Goal: Transaction & Acquisition: Purchase product/service

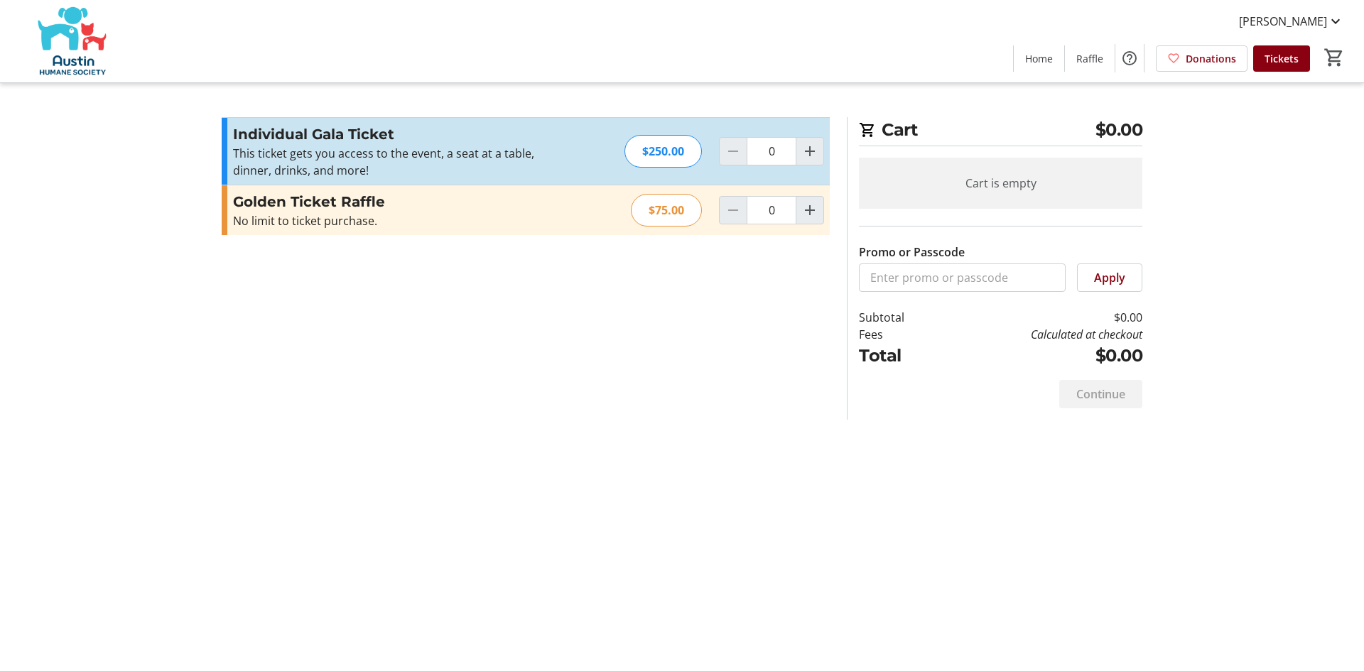
click at [738, 159] on div at bounding box center [733, 151] width 28 height 28
click at [809, 212] on mat-icon "Increment by one" at bounding box center [810, 210] width 17 height 17
type input "1"
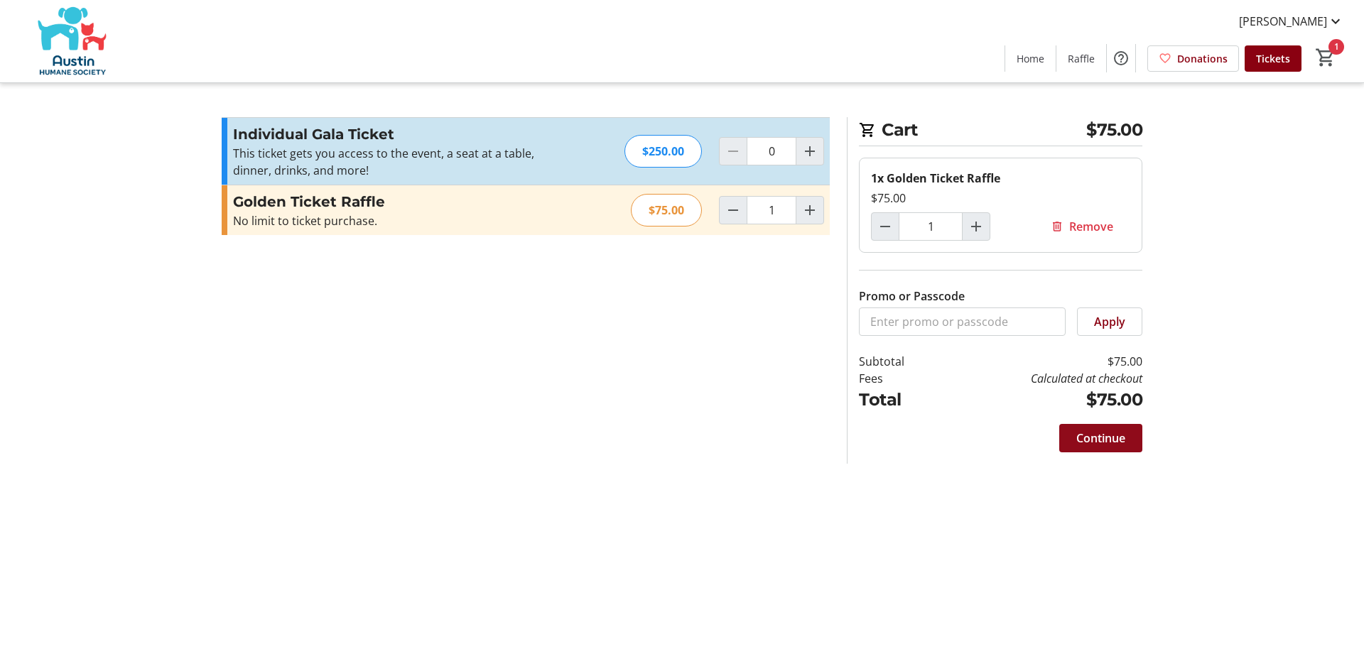
click at [1096, 441] on span "Continue" at bounding box center [1100, 438] width 49 height 17
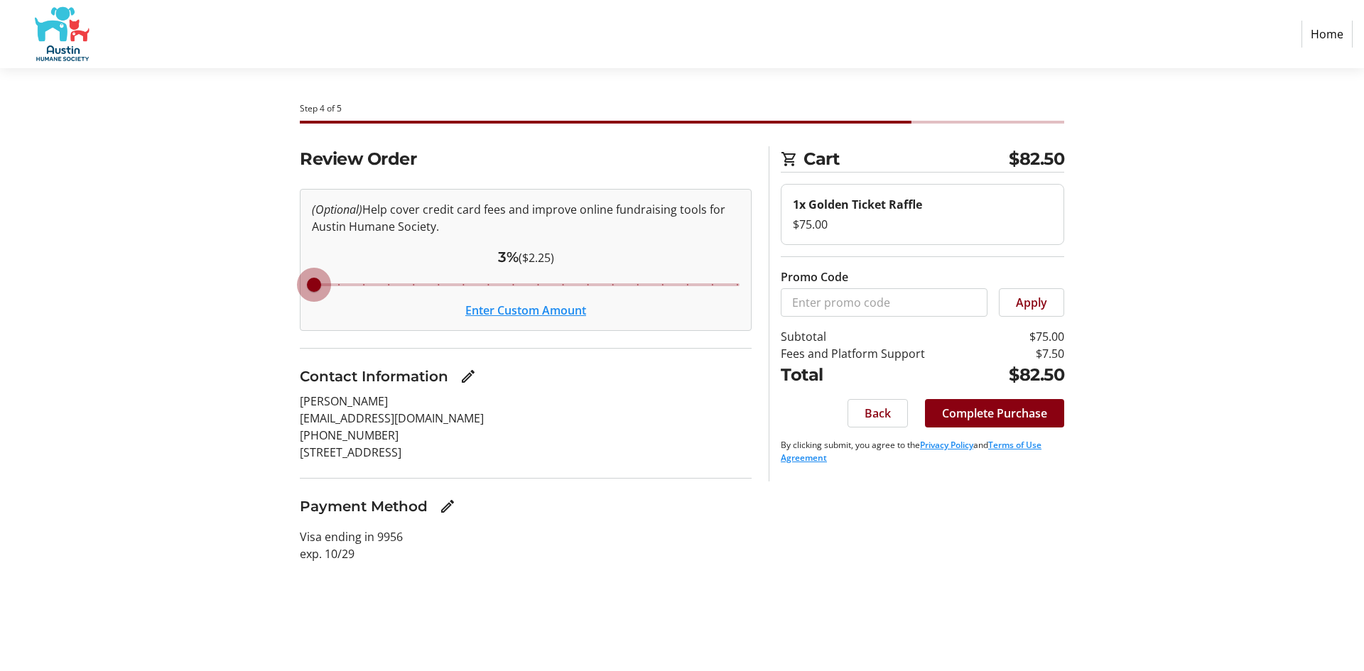
drag, startPoint x: 490, startPoint y: 285, endPoint x: 298, endPoint y: 306, distance: 193.0
type input "3"
click at [298, 301] on input "Cover fees percentage" at bounding box center [526, 284] width 458 height 31
click at [462, 377] on mat-icon "Edit Contact Information" at bounding box center [468, 376] width 17 height 17
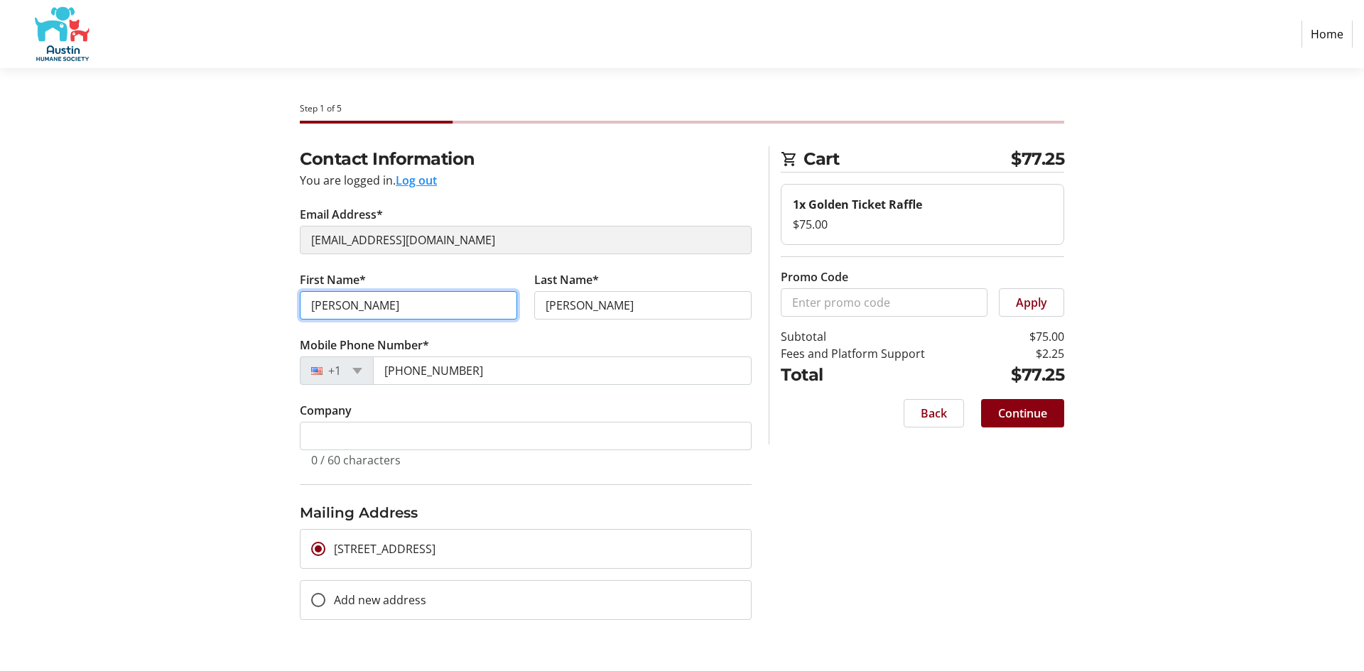
drag, startPoint x: 365, startPoint y: 303, endPoint x: 246, endPoint y: 305, distance: 119.4
click at [246, 305] on div "Contact Information You are logged in. Log out Email Address* [EMAIL_ADDRESS][D…" at bounding box center [682, 400] width 938 height 508
type input "[PERSON_NAME]"
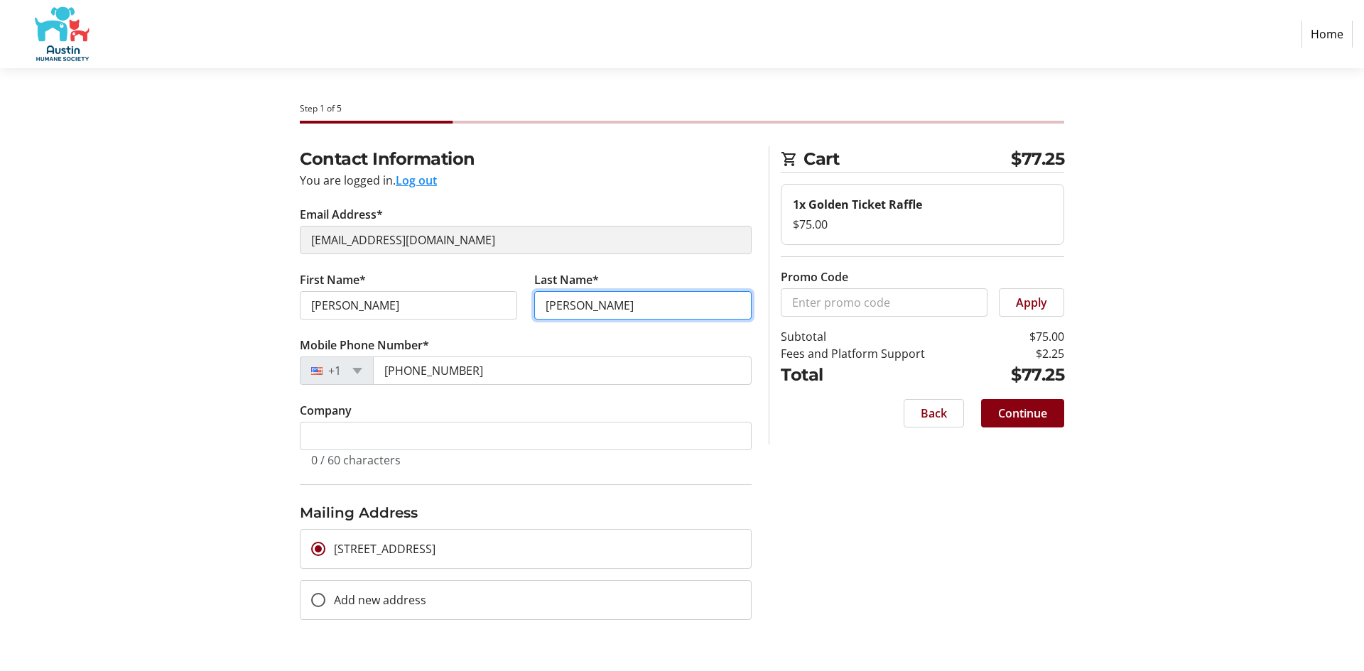
drag, startPoint x: 605, startPoint y: 301, endPoint x: 522, endPoint y: 298, distance: 82.5
click at [522, 298] on div "First Name* [PERSON_NAME] Last Name* [PERSON_NAME]" at bounding box center [525, 303] width 469 height 65
type input "[PERSON_NAME]"
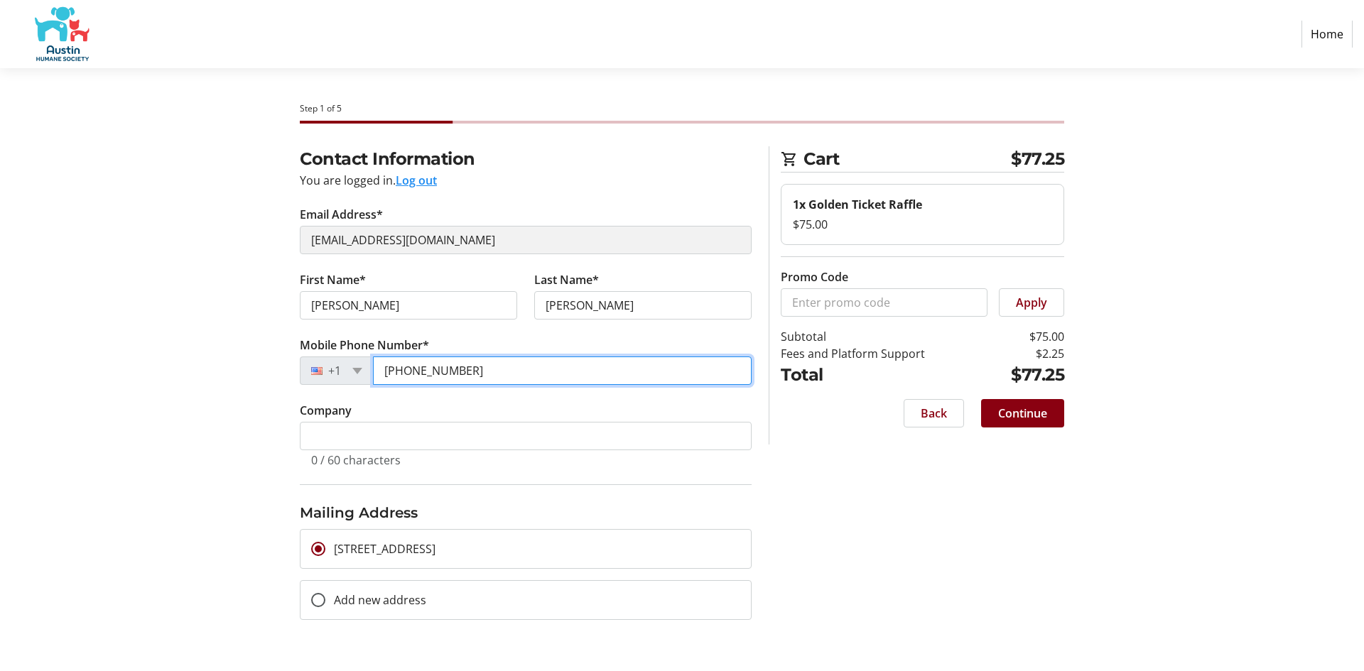
drag, startPoint x: 478, startPoint y: 363, endPoint x: 353, endPoint y: 363, distance: 125.1
click at [357, 365] on div "[PHONE_NUMBER]" at bounding box center [526, 371] width 452 height 28
type input "[PHONE_NUMBER]"
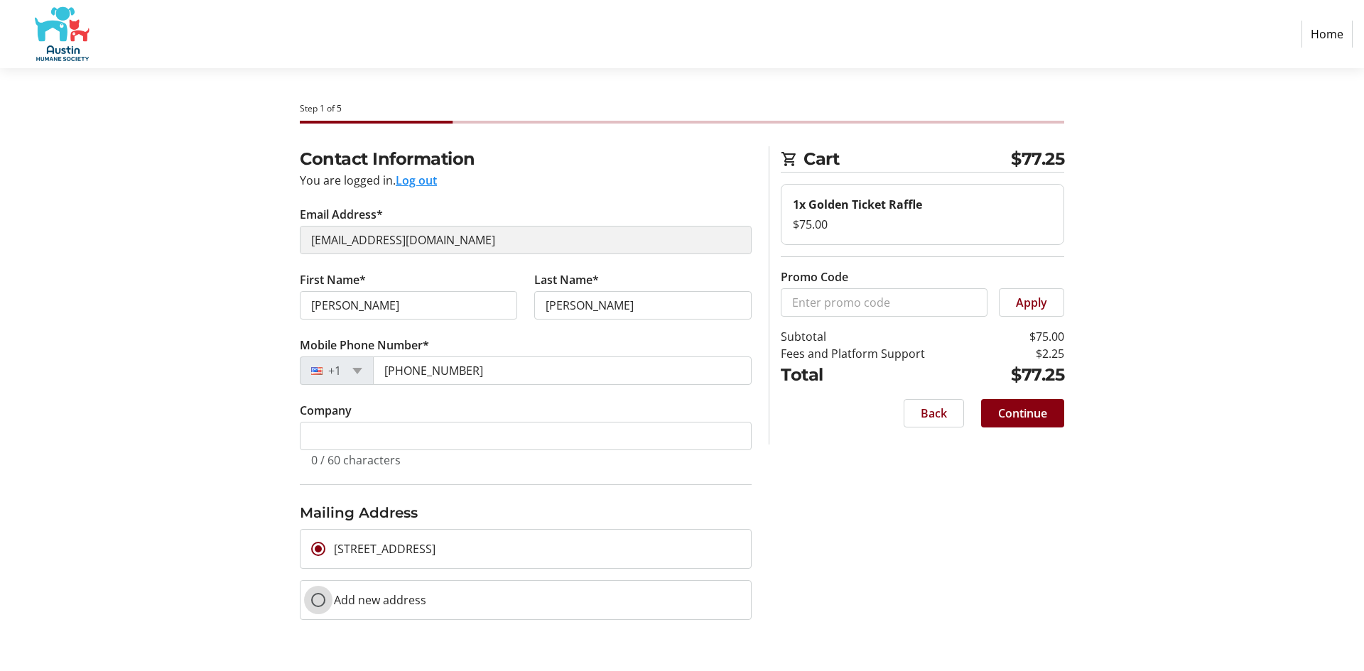
click at [318, 603] on input "Add new address" at bounding box center [318, 600] width 14 height 14
radio input "true"
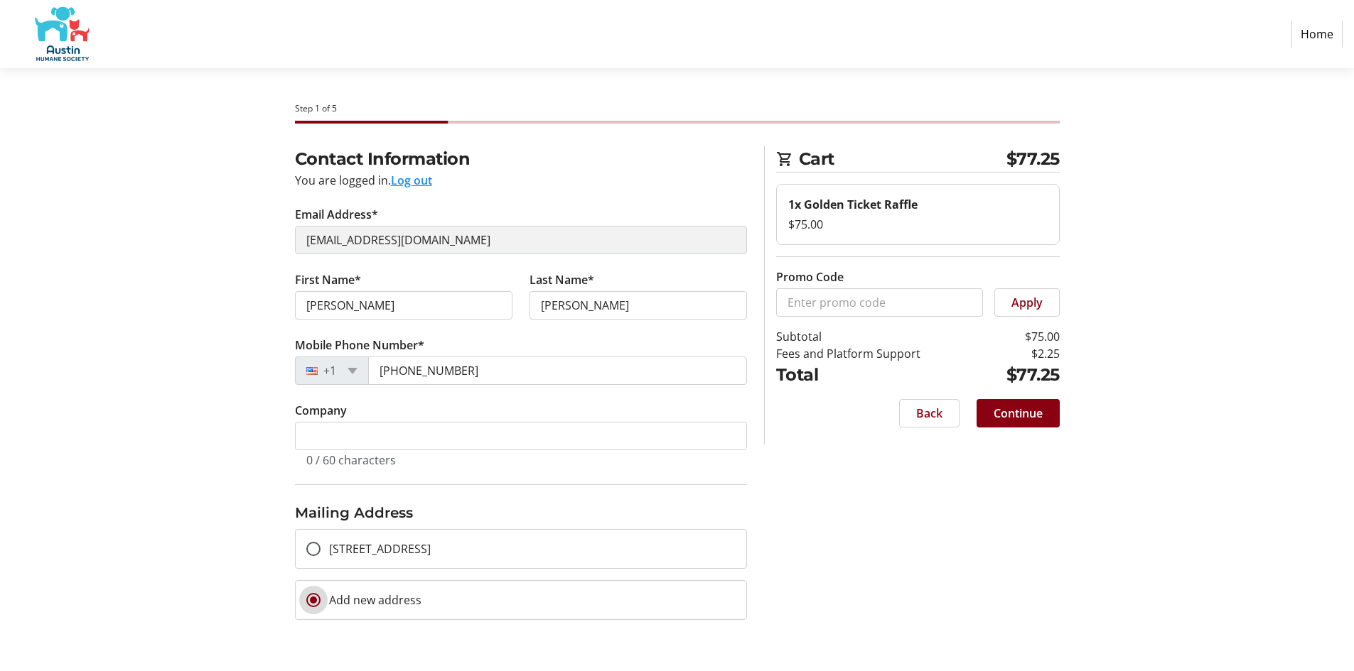
select select
click at [593, 541] on mat-radio-button "[STREET_ADDRESS]" at bounding box center [521, 549] width 452 height 40
click at [493, 587] on mat-radio-button "Add new address" at bounding box center [521, 601] width 452 height 40
click at [385, 595] on label "Add new address" at bounding box center [370, 600] width 101 height 17
click at [320, 595] on input "Add new address" at bounding box center [313, 600] width 14 height 14
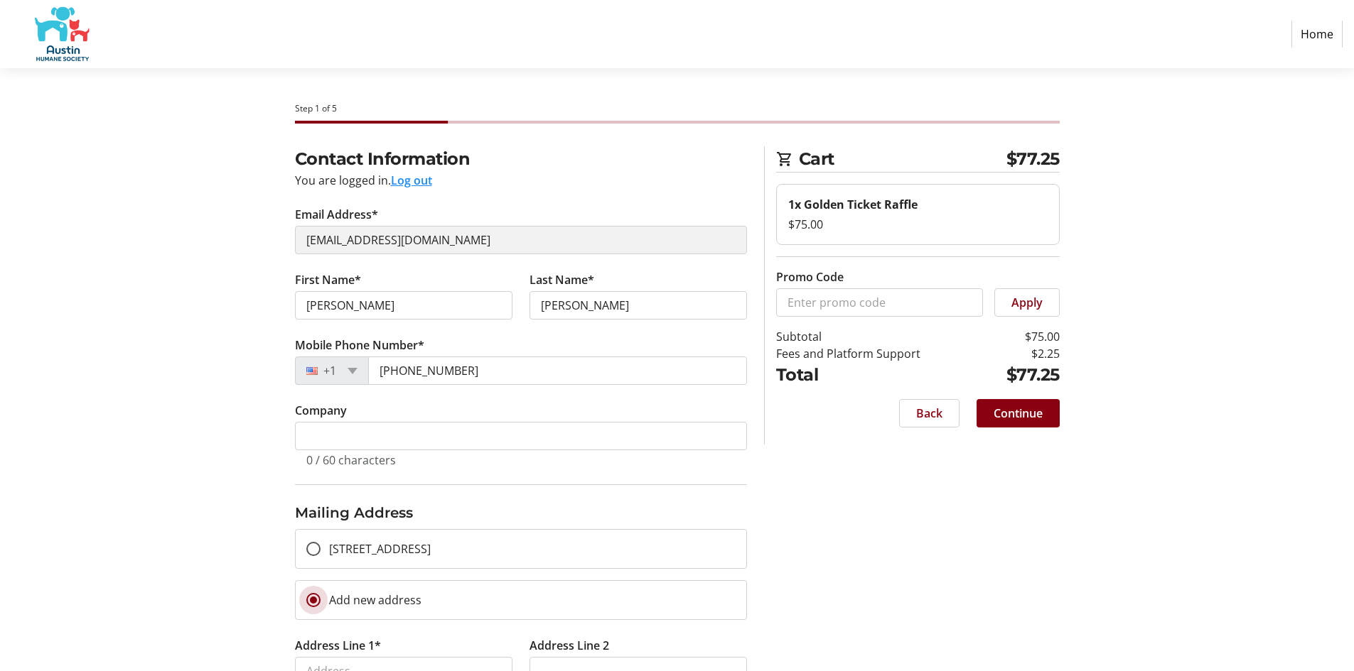
click at [386, 596] on label "Add new address" at bounding box center [370, 600] width 101 height 17
click at [320, 596] on input "Add new address" at bounding box center [313, 600] width 14 height 14
drag, startPoint x: 421, startPoint y: 597, endPoint x: 439, endPoint y: 596, distance: 18.5
click at [428, 597] on div "Add new address" at bounding box center [364, 600] width 136 height 38
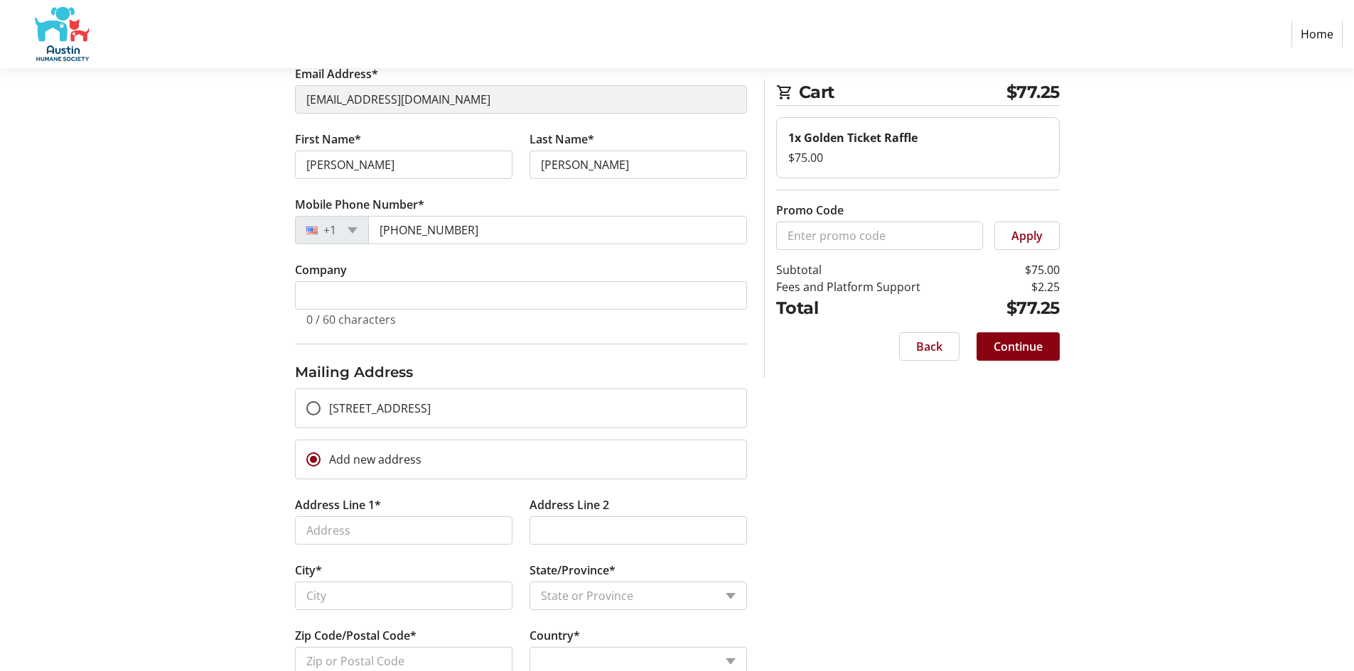
scroll to position [142, 0]
click at [384, 531] on input "Address Line 1*" at bounding box center [403, 529] width 217 height 28
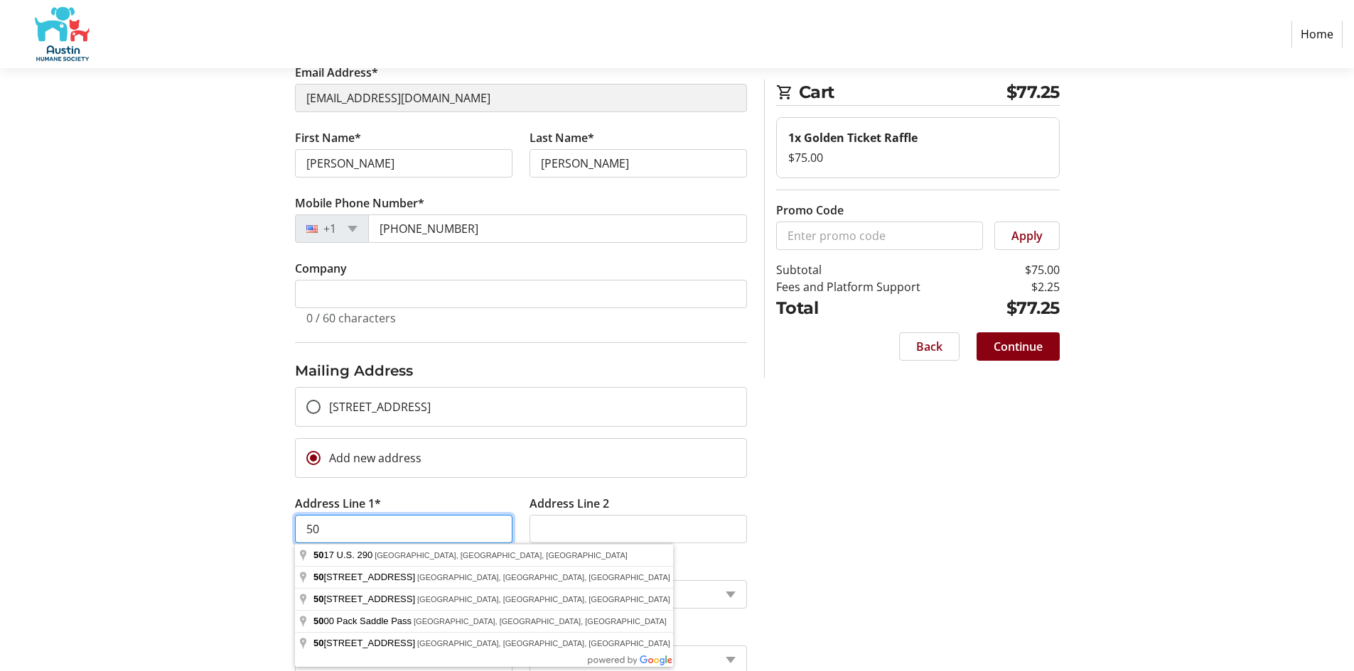
type input "5000 [PERSON_NAME] DR"
type input "AUSTIN"
type input "78735"
select select "US"
select select "[GEOGRAPHIC_DATA]"
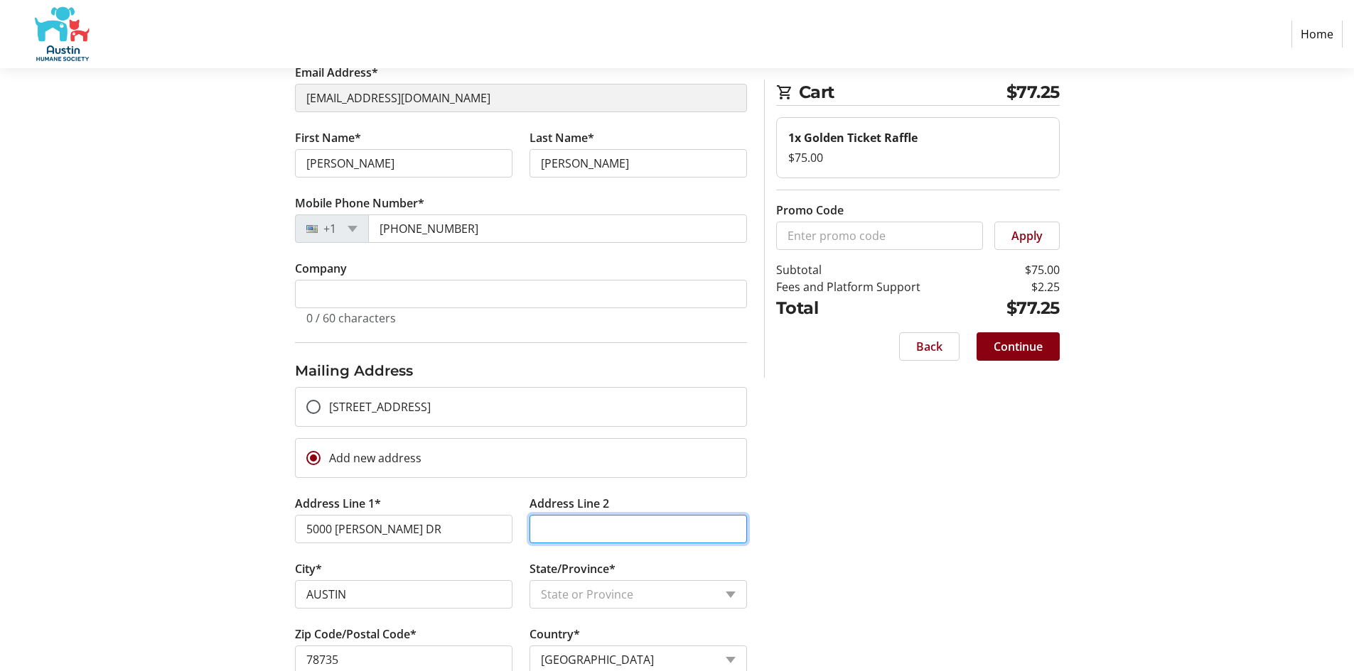
click at [718, 526] on input "Address Line 2" at bounding box center [637, 529] width 217 height 28
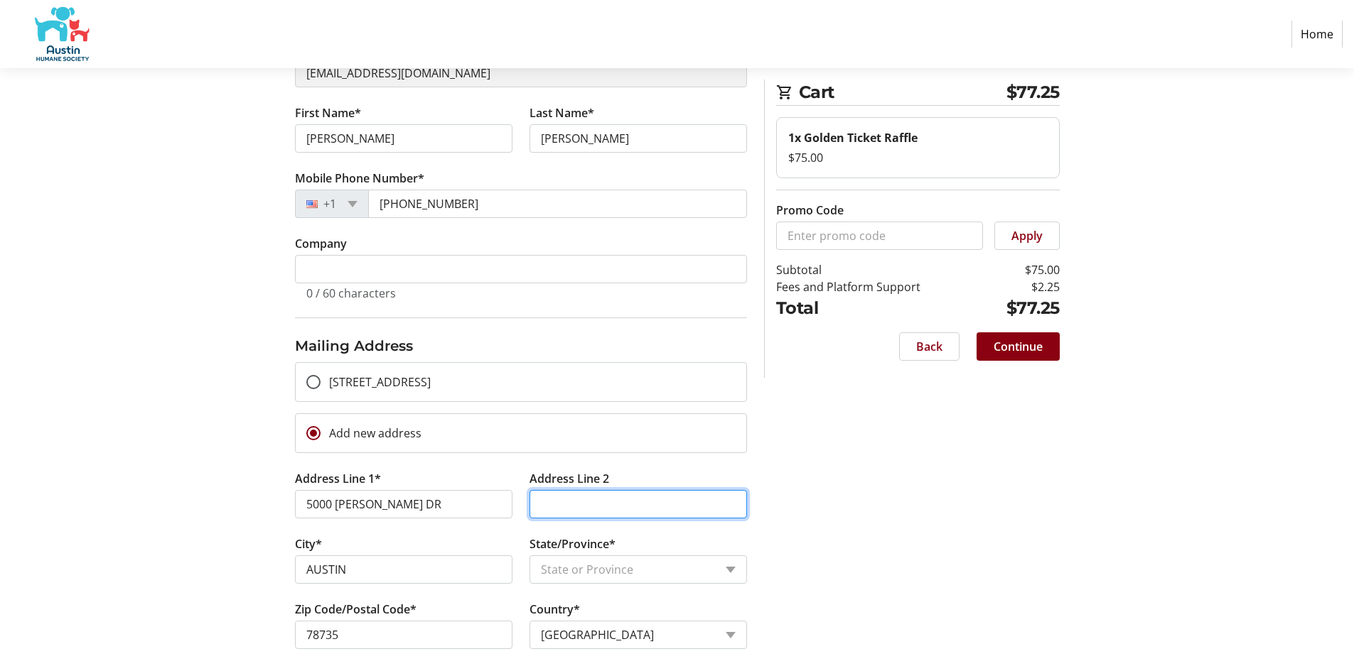
scroll to position [179, 0]
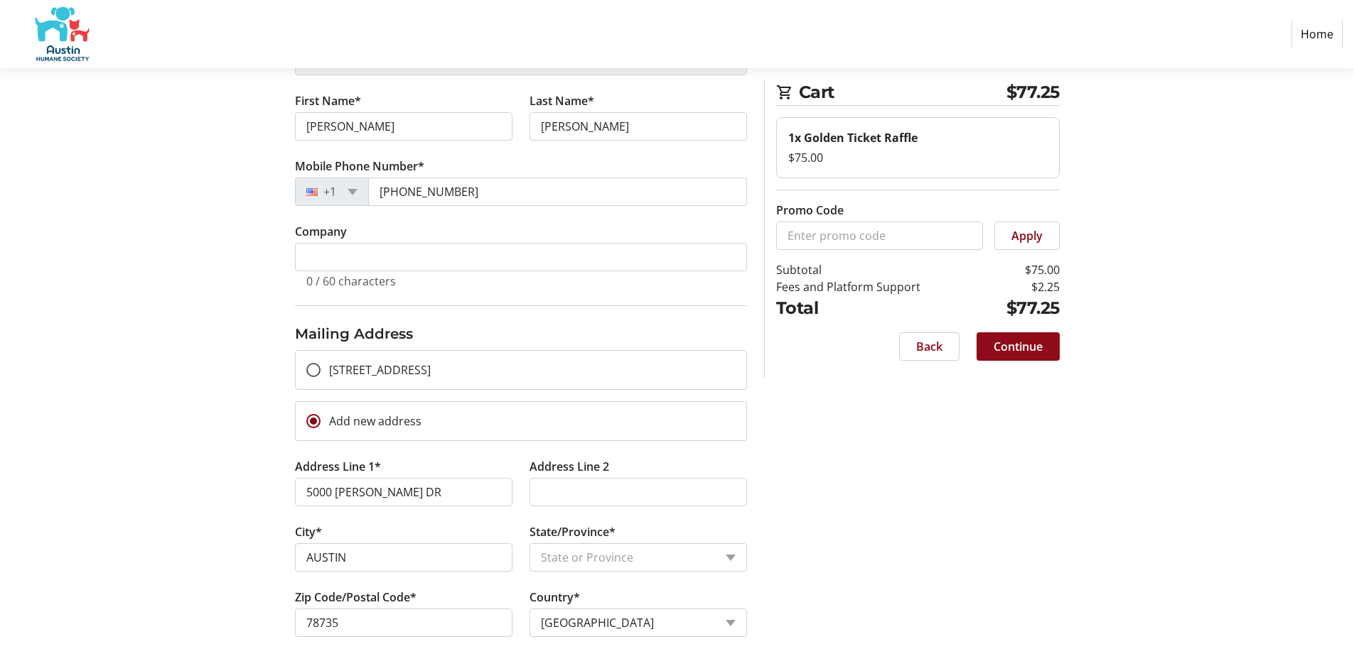
click at [1030, 351] on span "Continue" at bounding box center [1017, 346] width 49 height 17
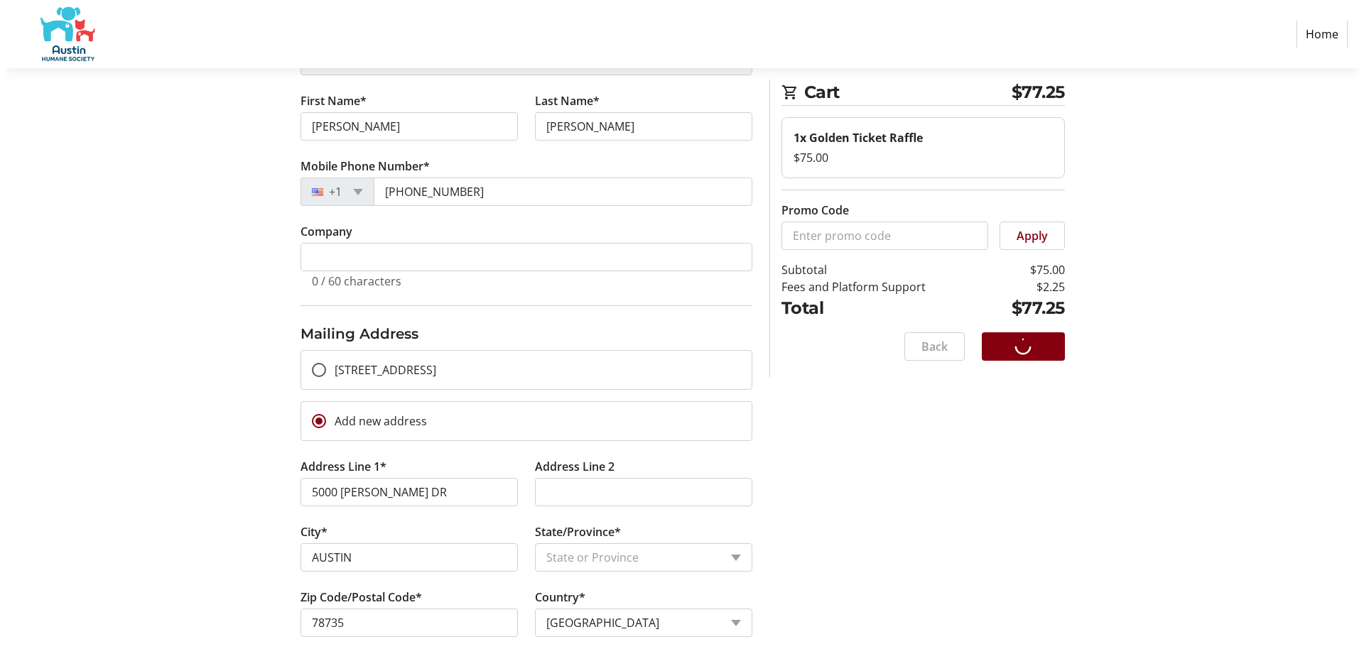
scroll to position [0, 0]
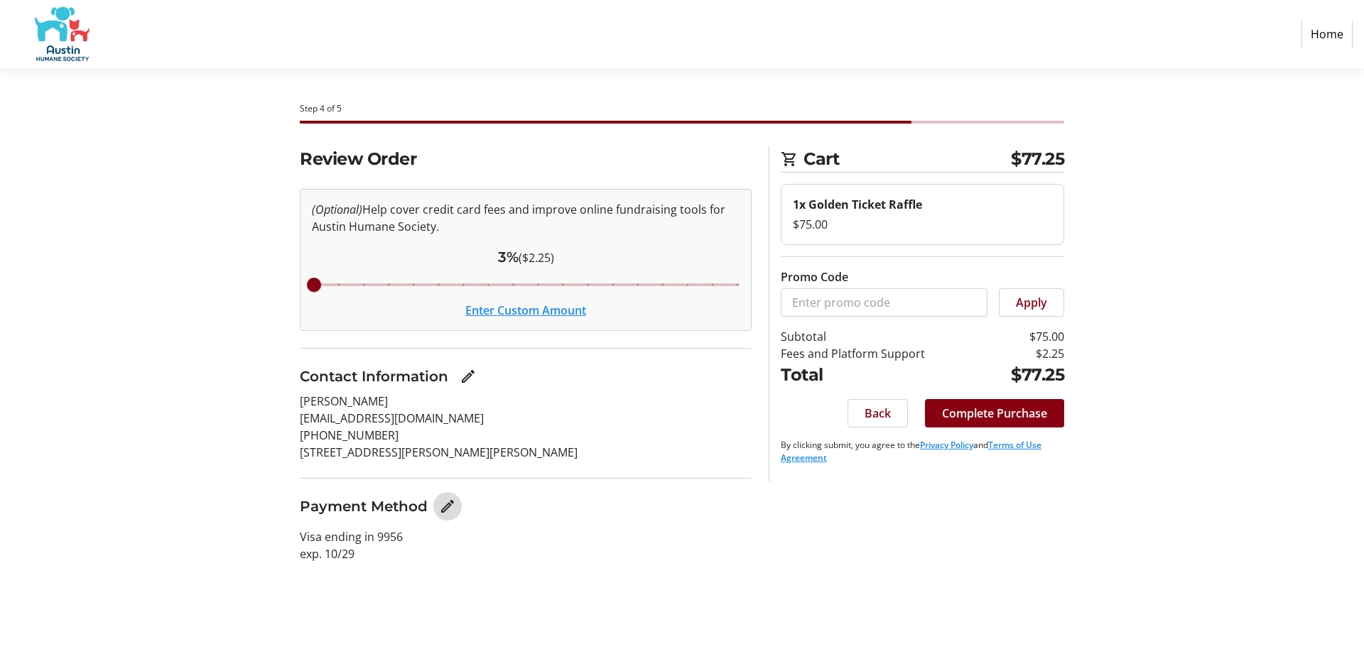
click at [446, 508] on mat-icon "Edit Payment Method" at bounding box center [447, 506] width 17 height 17
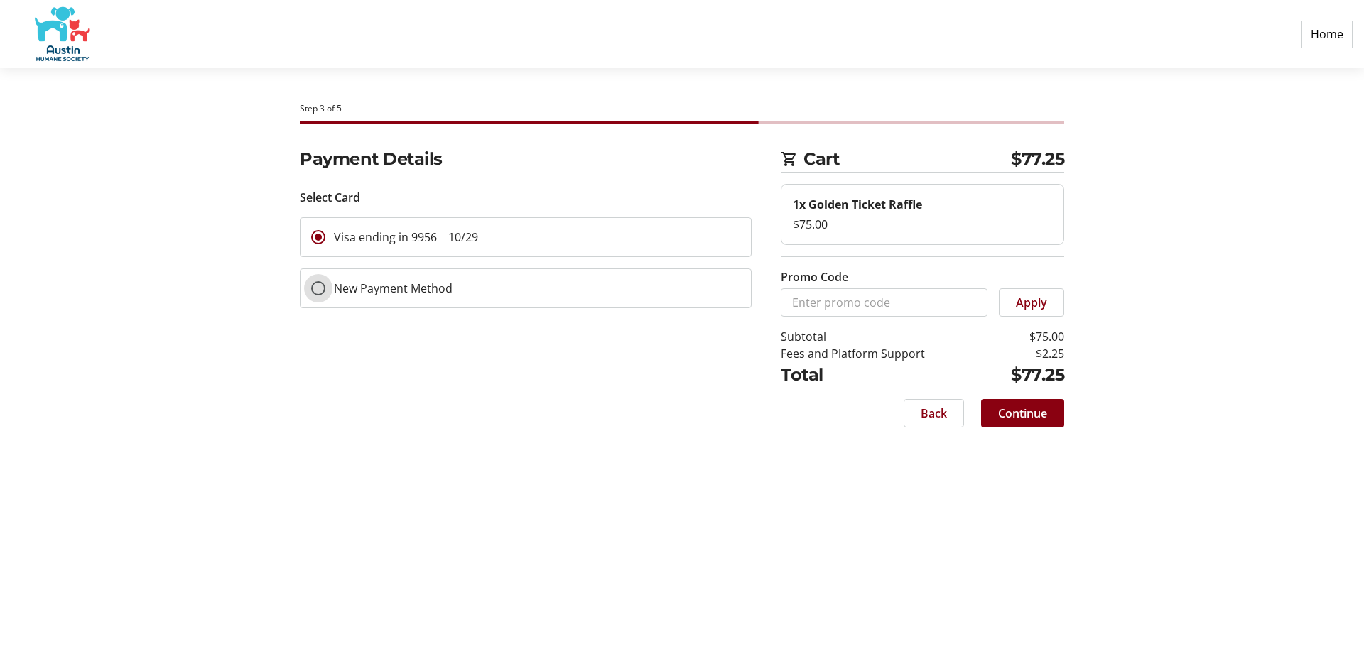
click at [321, 288] on input "New Payment Method" at bounding box center [318, 288] width 14 height 14
radio input "true"
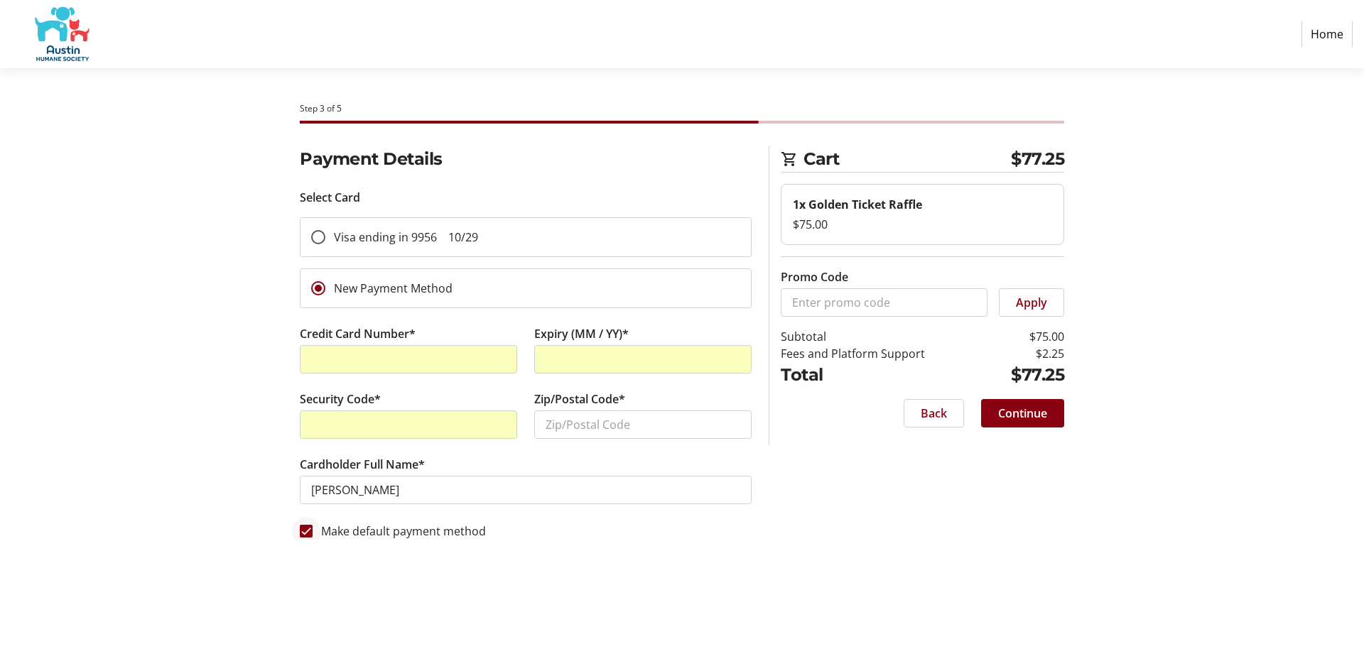
click at [313, 536] on div at bounding box center [306, 531] width 34 height 34
checkbox input "false"
click at [522, 438] on div "Security Code*" at bounding box center [408, 423] width 234 height 65
click at [603, 426] on input "Zip/Postal Code*" at bounding box center [642, 425] width 217 height 28
type input "78735"
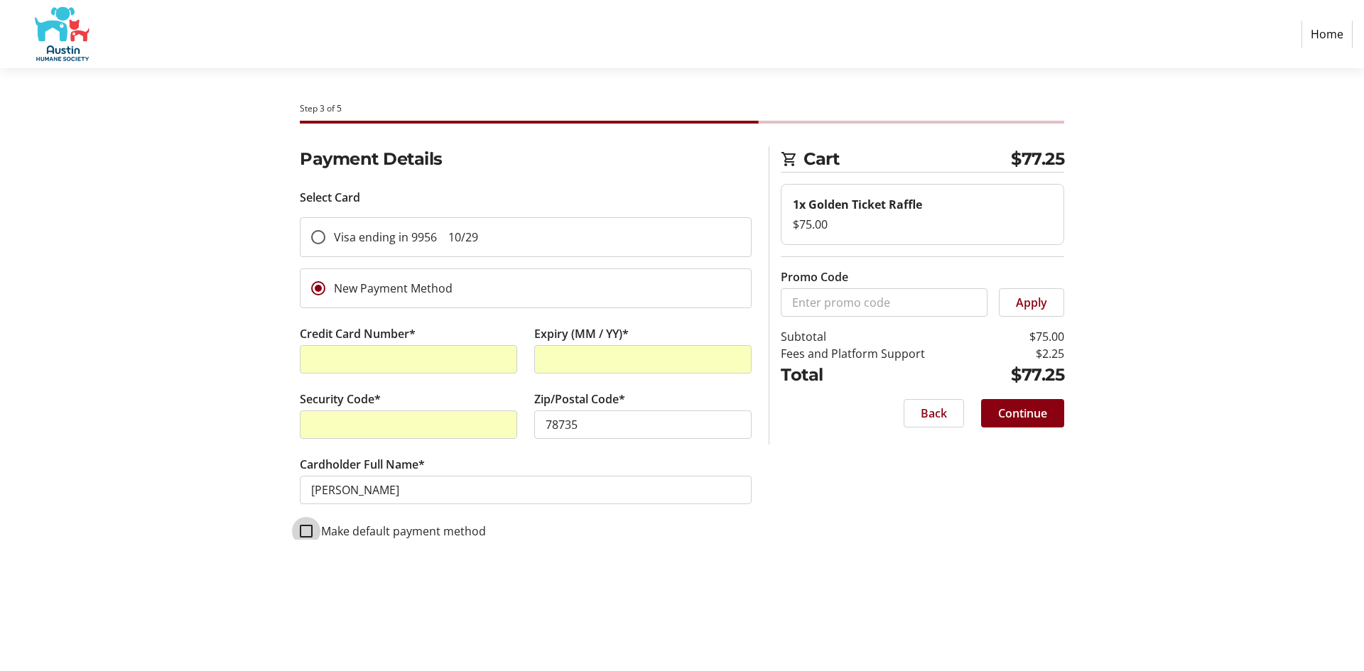
click at [305, 532] on input "Make default payment method" at bounding box center [306, 531] width 13 height 13
checkbox input "true"
click at [1042, 419] on span "Continue" at bounding box center [1022, 413] width 49 height 17
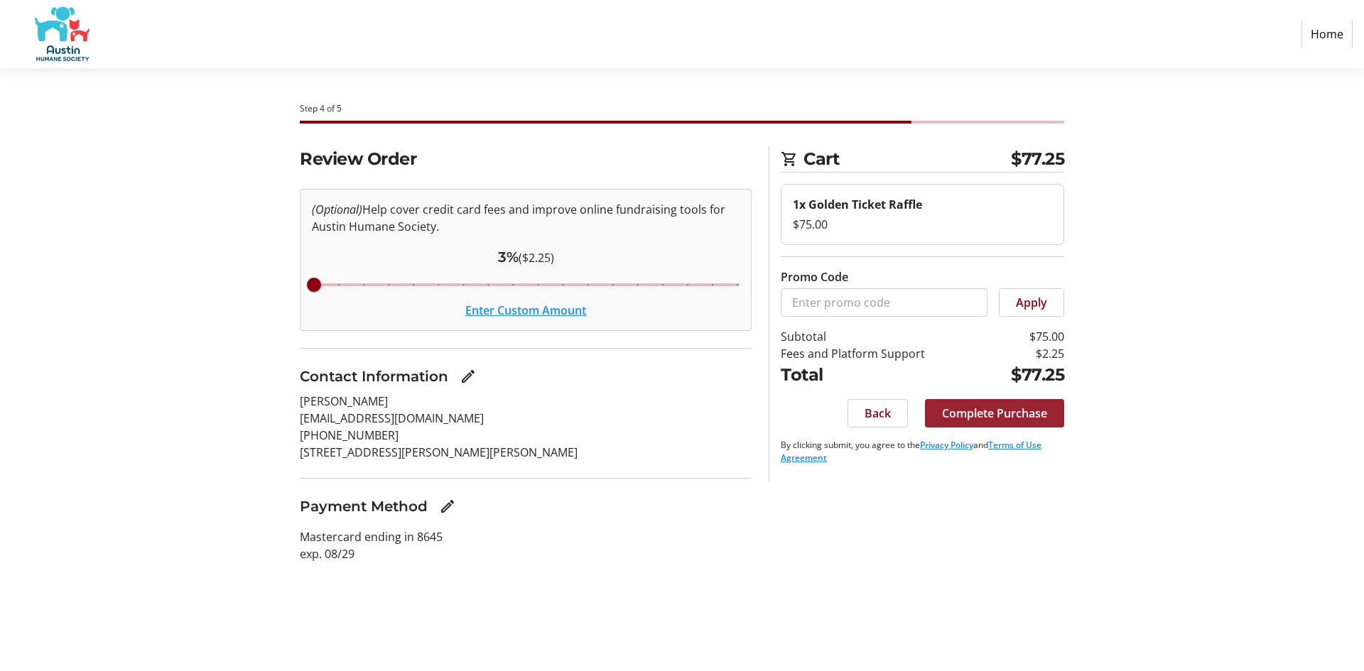
click at [983, 416] on span "Complete Purchase" at bounding box center [994, 413] width 105 height 17
